Goal: Task Accomplishment & Management: Manage account settings

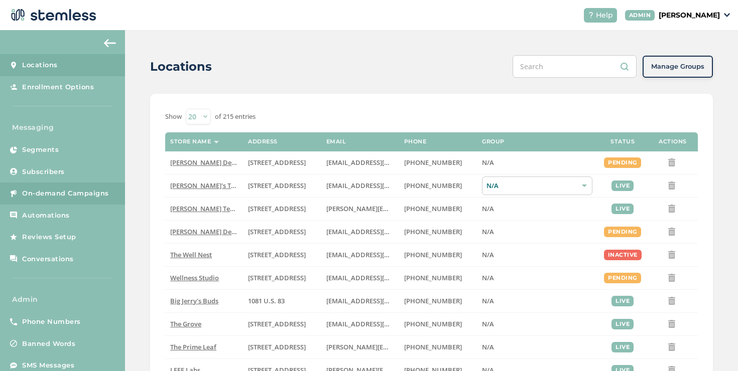
click at [78, 189] on span "On-demand Campaigns" at bounding box center [65, 194] width 87 height 10
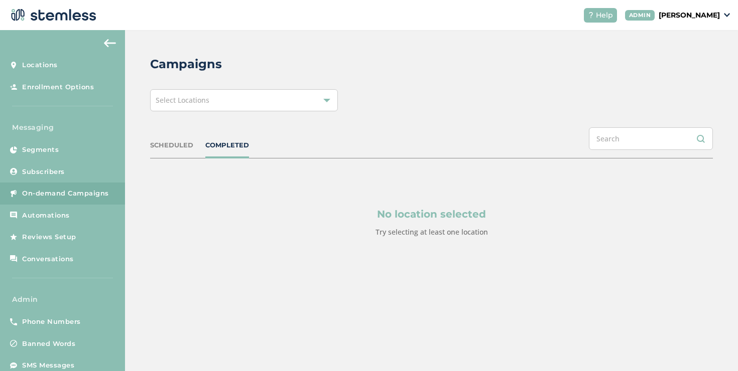
click at [212, 107] on div "Select Locations" at bounding box center [244, 100] width 188 height 22
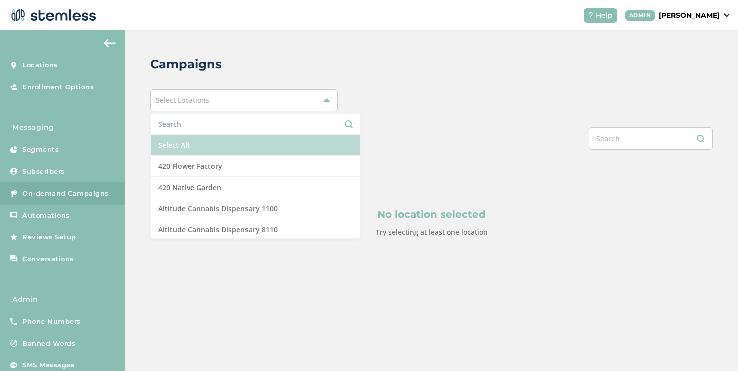
click at [199, 143] on li "Select All" at bounding box center [256, 145] width 210 height 21
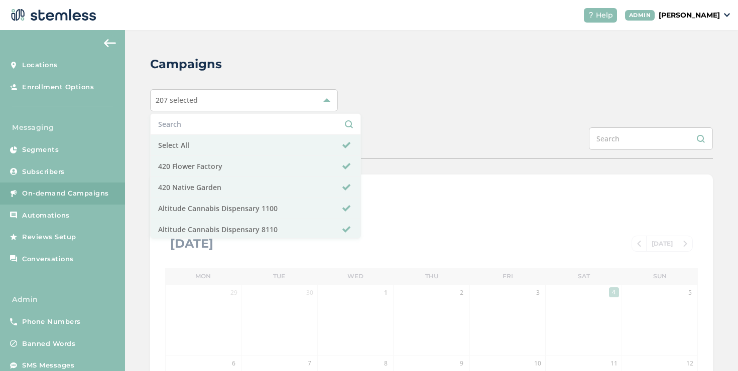
click at [367, 120] on div "Campaigns 207 selected Select All 420 Flower Factory 420 Native Garden Altitude…" at bounding box center [431, 355] width 613 height 650
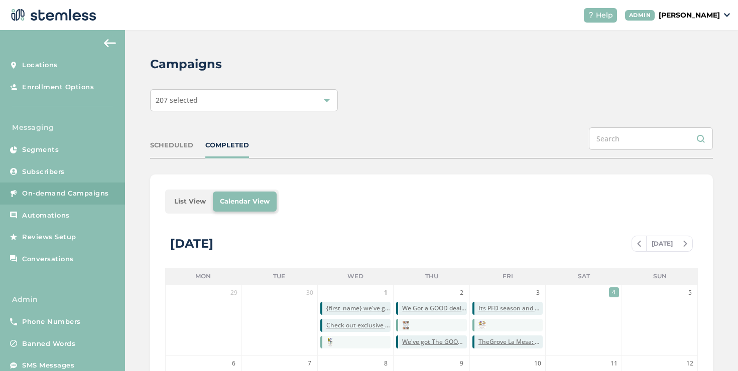
click at [190, 198] on li "List View" at bounding box center [190, 202] width 46 height 20
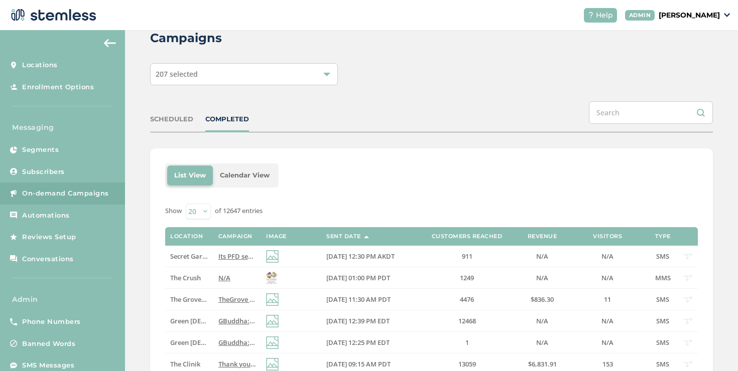
scroll to position [65, 0]
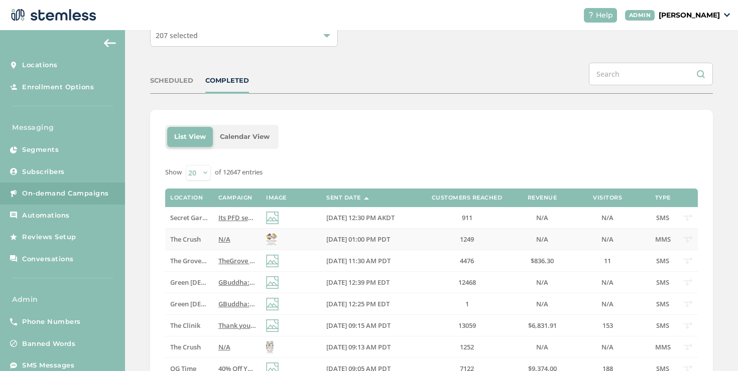
click at [193, 235] on span "The Crush" at bounding box center [185, 239] width 31 height 9
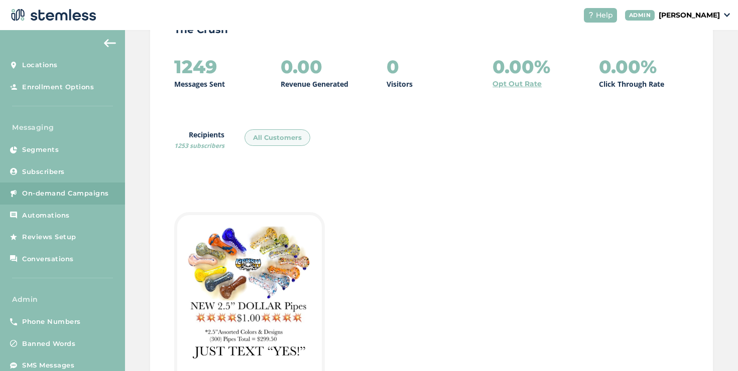
scroll to position [32, 0]
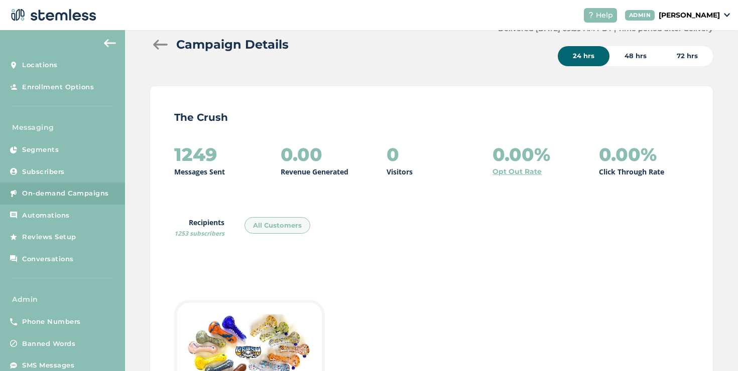
click at [159, 44] on div at bounding box center [160, 45] width 20 height 10
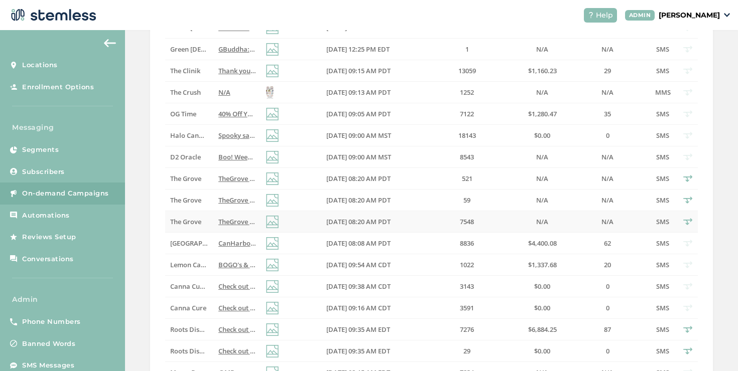
scroll to position [211, 0]
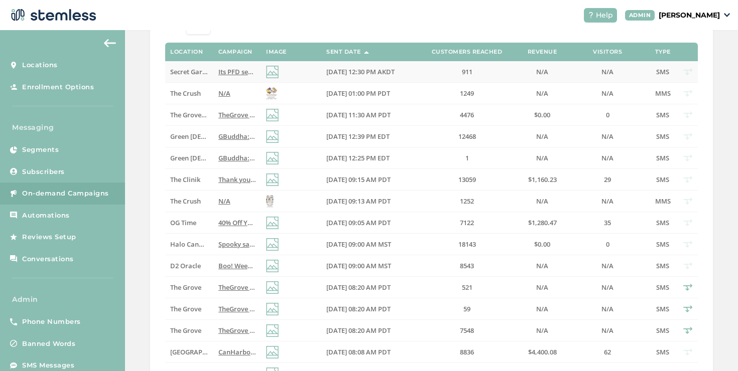
click at [205, 73] on span "Secret Garden" at bounding box center [192, 71] width 44 height 9
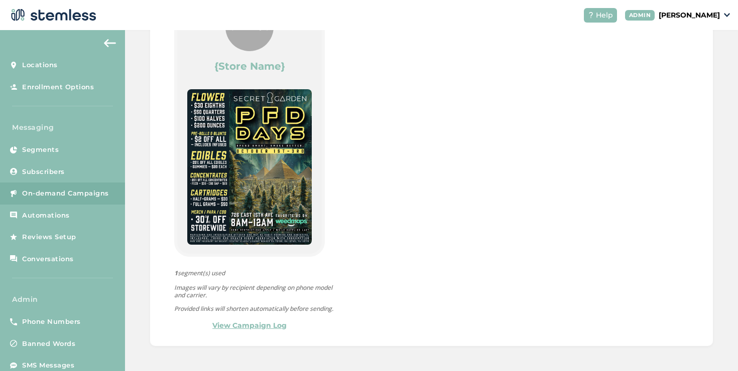
scroll to position [522, 0]
